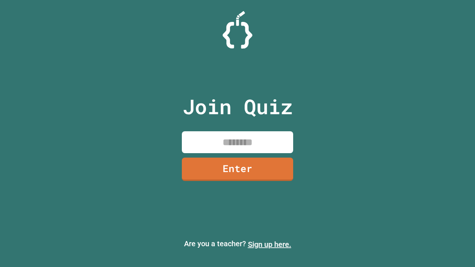
click at [269, 245] on link "Sign up here." at bounding box center [269, 244] width 43 height 9
